Goal: Task Accomplishment & Management: Manage account settings

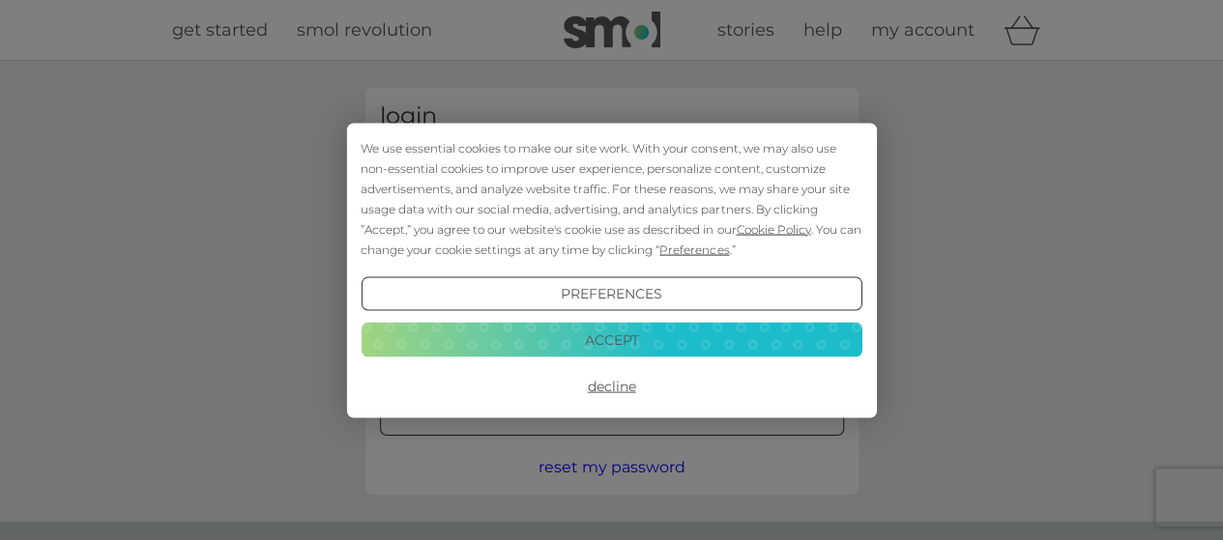
click at [564, 293] on button "Preferences" at bounding box center [611, 293] width 501 height 35
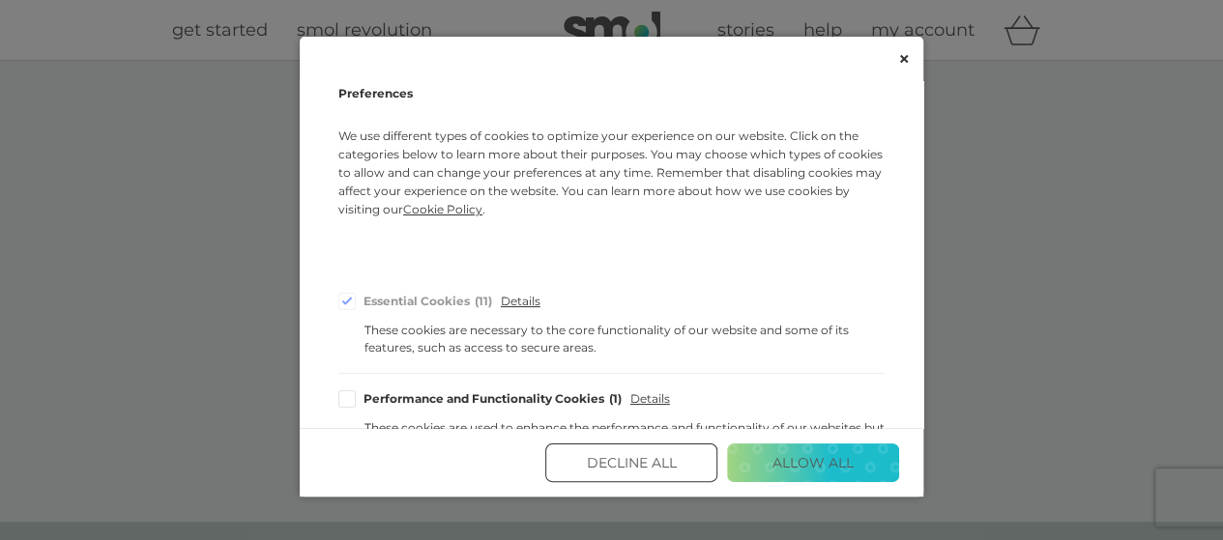
click at [624, 484] on div "Decline All Allow All" at bounding box center [612, 462] width 624 height 69
click at [624, 465] on button "Decline All" at bounding box center [631, 463] width 172 height 39
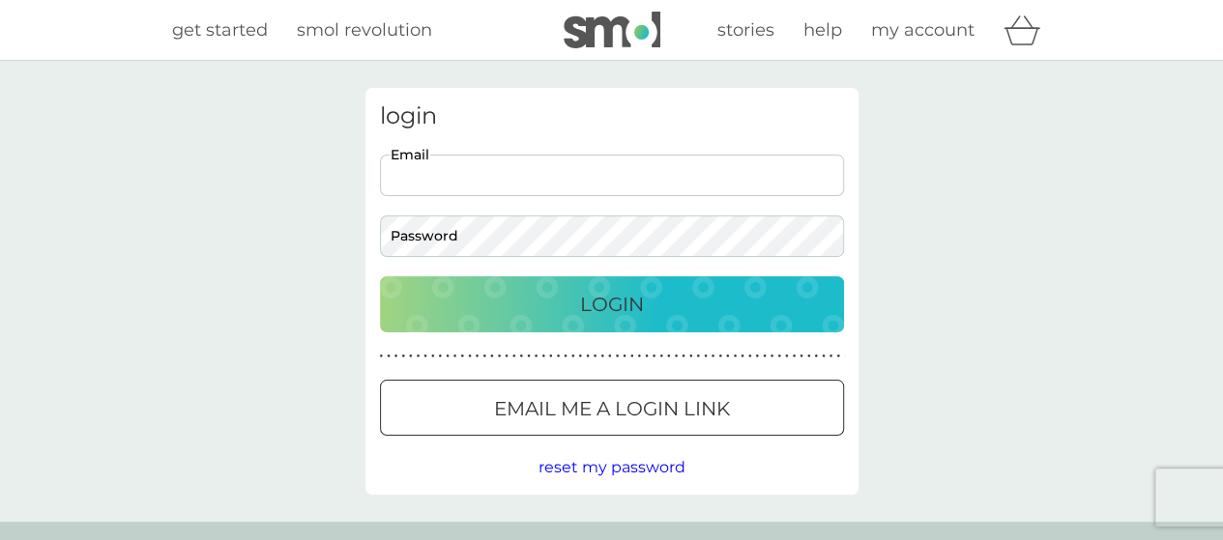
click at [475, 189] on input "Email" at bounding box center [612, 176] width 464 height 42
drag, startPoint x: 0, startPoint y: 0, endPoint x: 474, endPoint y: 180, distance: 506.6
click at [474, 180] on input "Email" at bounding box center [612, 176] width 464 height 42
type input "whitelawfarm@btconnect.com"
click at [501, 305] on div "Login" at bounding box center [611, 304] width 425 height 31
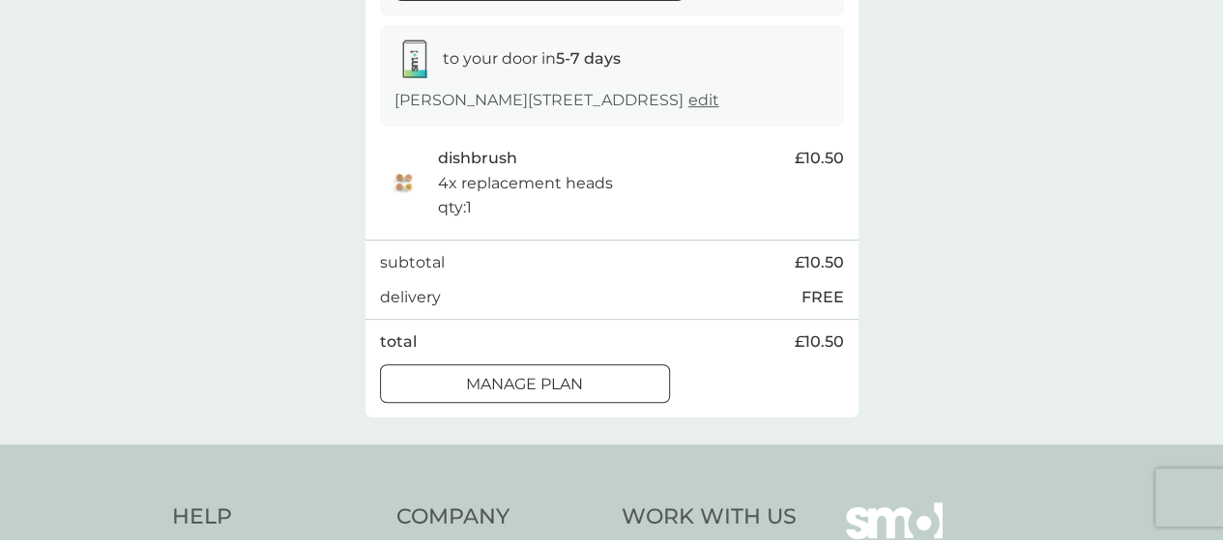
scroll to position [387, 0]
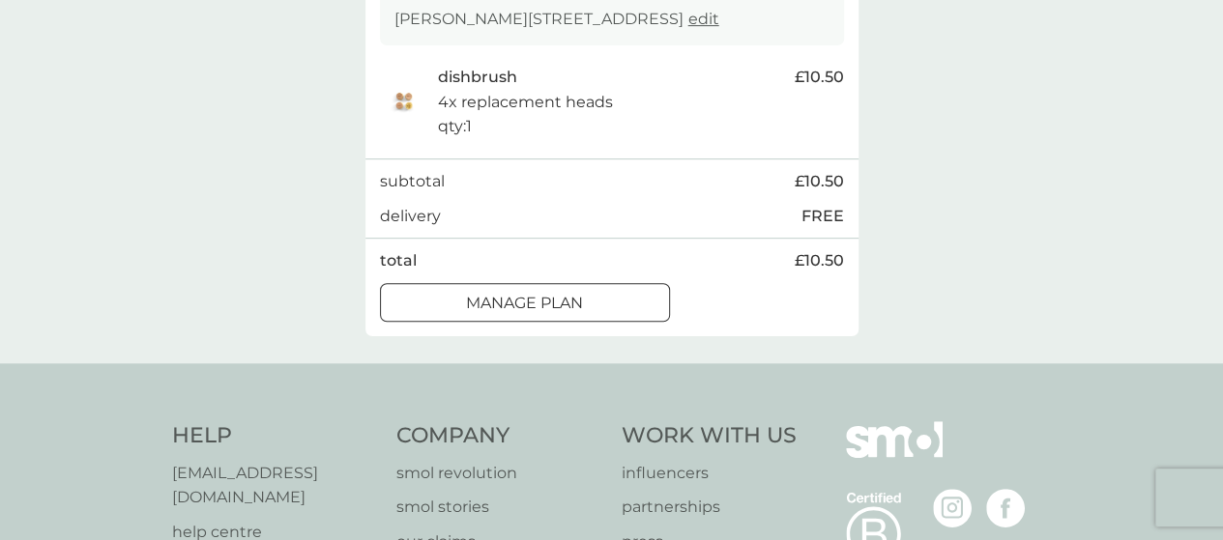
click at [512, 300] on div at bounding box center [525, 303] width 70 height 20
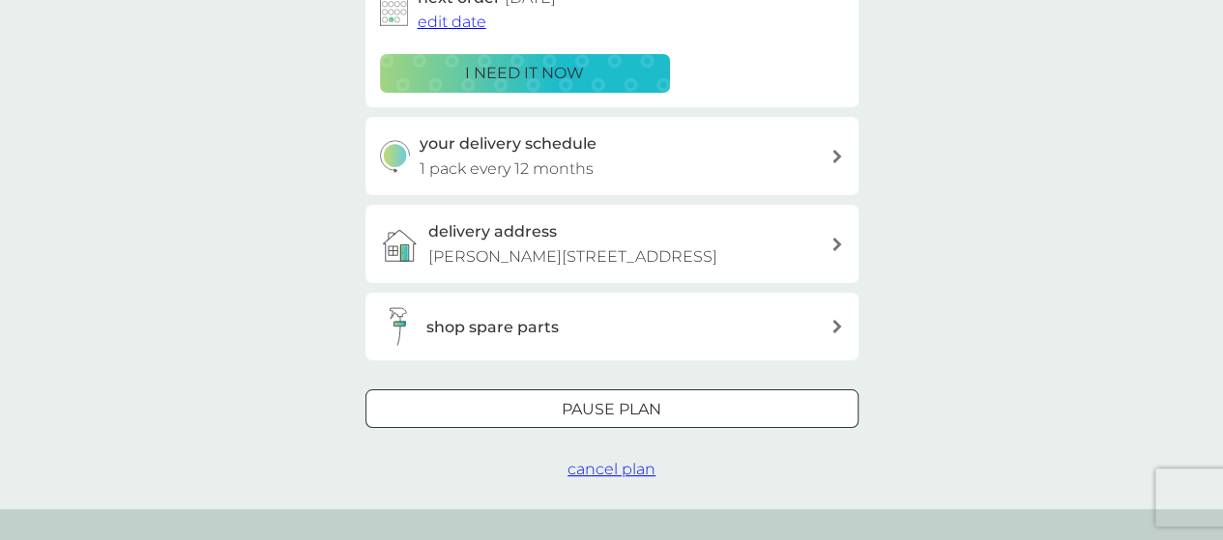
scroll to position [387, 0]
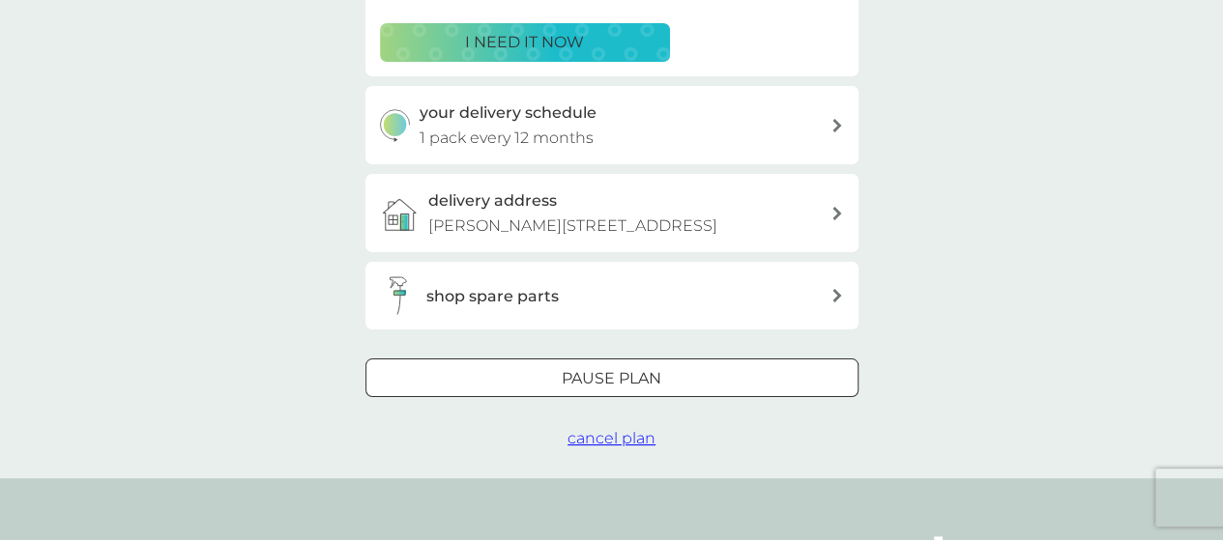
click at [632, 366] on p "Pause plan" at bounding box center [612, 378] width 100 height 25
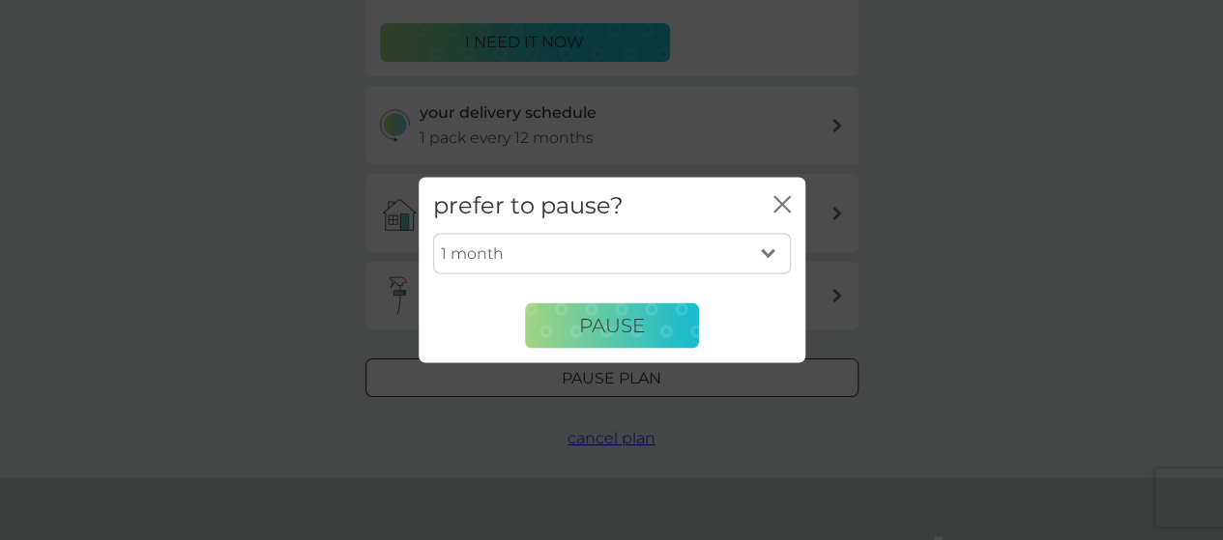
click at [762, 253] on select "1 month 2 months 3 months 4 months 5 months 6 months" at bounding box center [612, 254] width 358 height 41
select select "6"
click at [433, 234] on select "1 month 2 months 3 months 4 months 5 months 6 months" at bounding box center [612, 254] width 358 height 41
click at [600, 324] on span "Pause" at bounding box center [612, 325] width 66 height 23
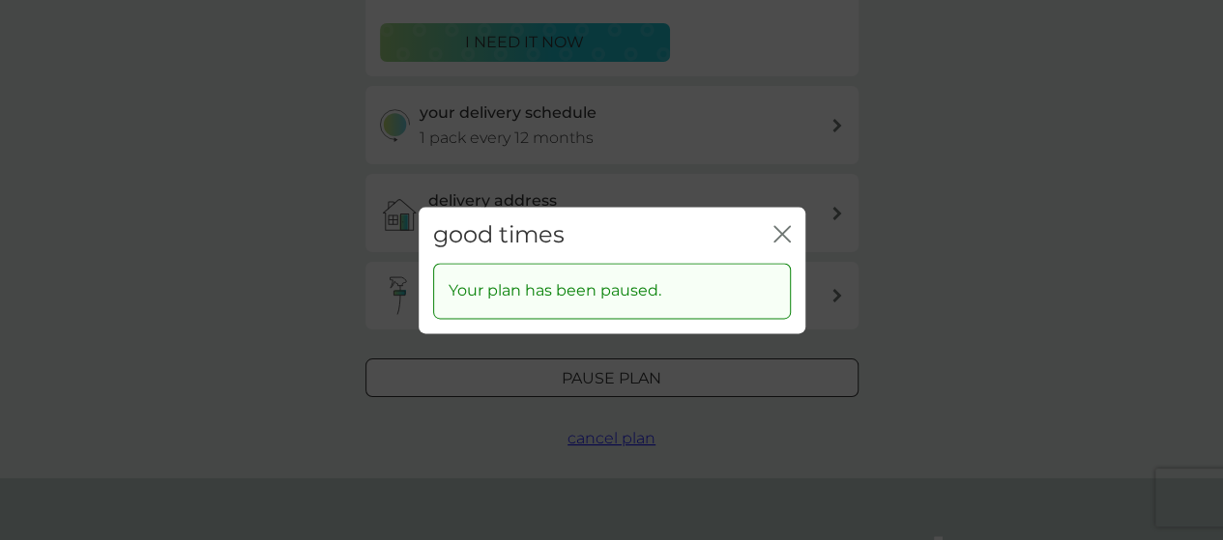
click at [793, 232] on div "good times close" at bounding box center [612, 235] width 387 height 57
click at [778, 234] on icon "close" at bounding box center [781, 233] width 17 height 17
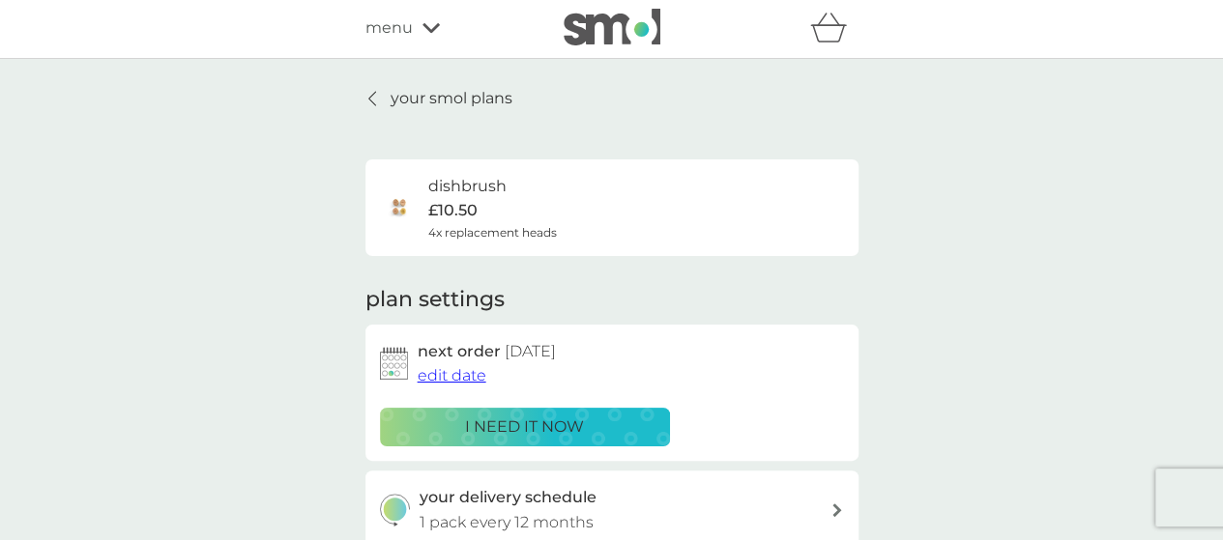
scroll to position [0, 0]
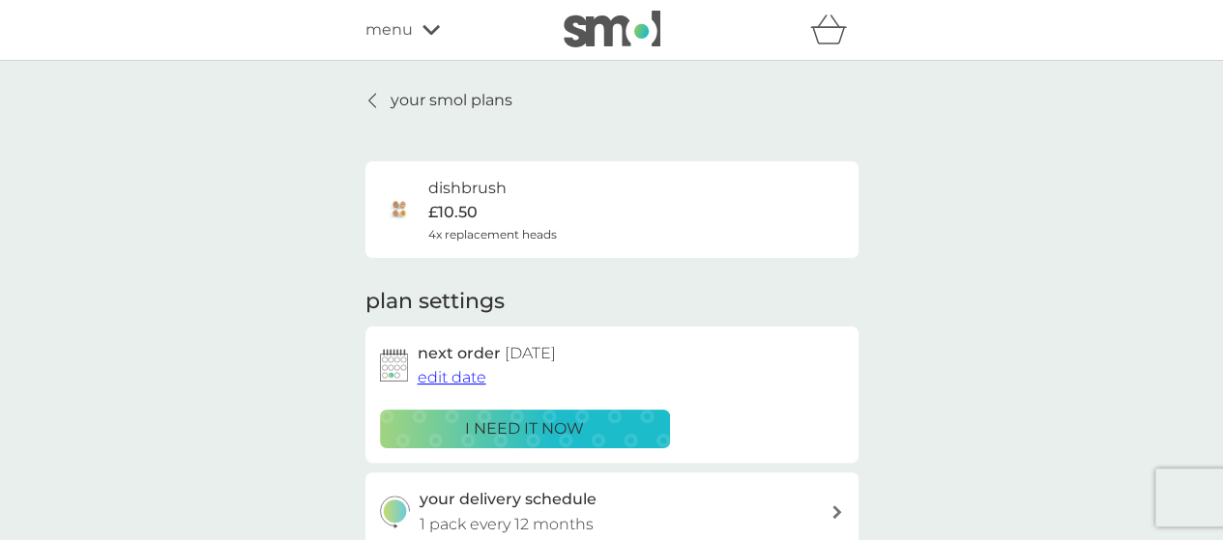
click at [434, 100] on p "your smol plans" at bounding box center [452, 100] width 122 height 25
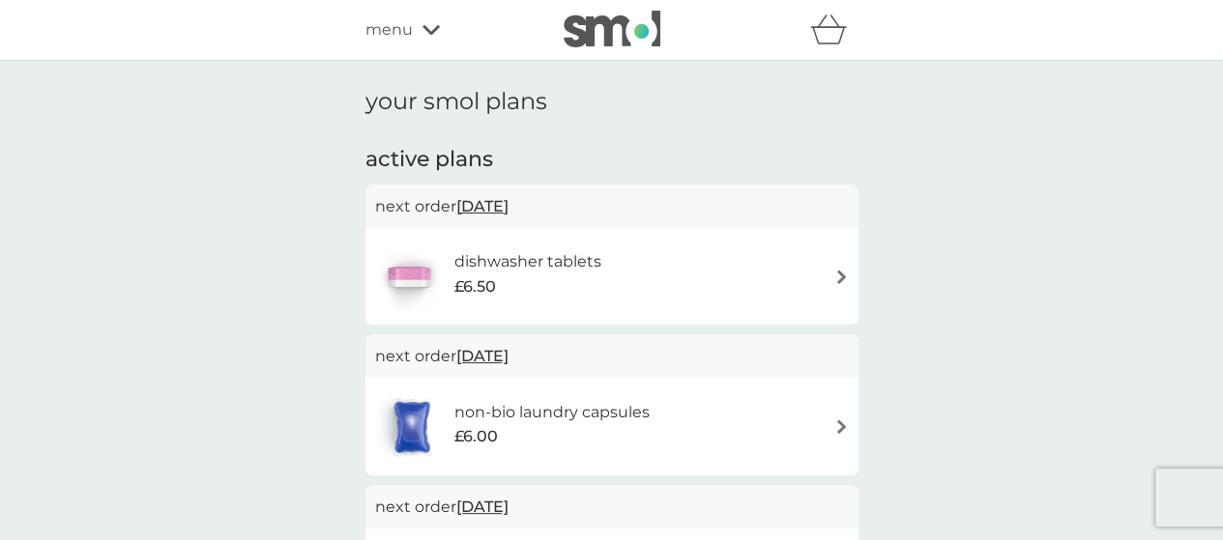
click at [417, 26] on div "menu" at bounding box center [447, 29] width 164 height 25
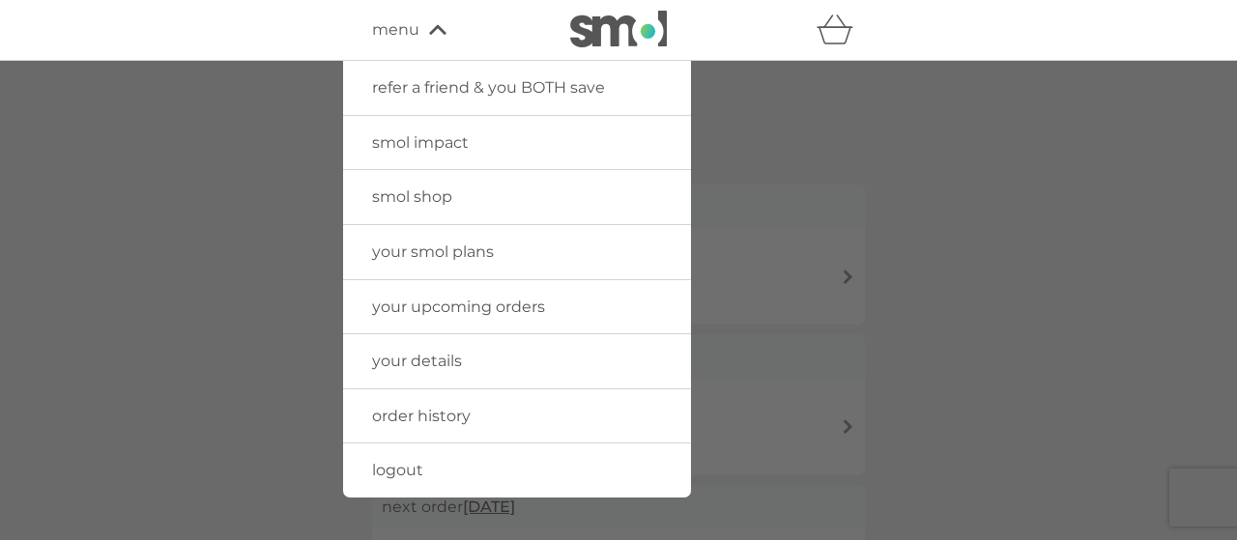
click at [429, 475] on link "logout" at bounding box center [517, 471] width 348 height 54
